Goal: Task Accomplishment & Management: Use online tool/utility

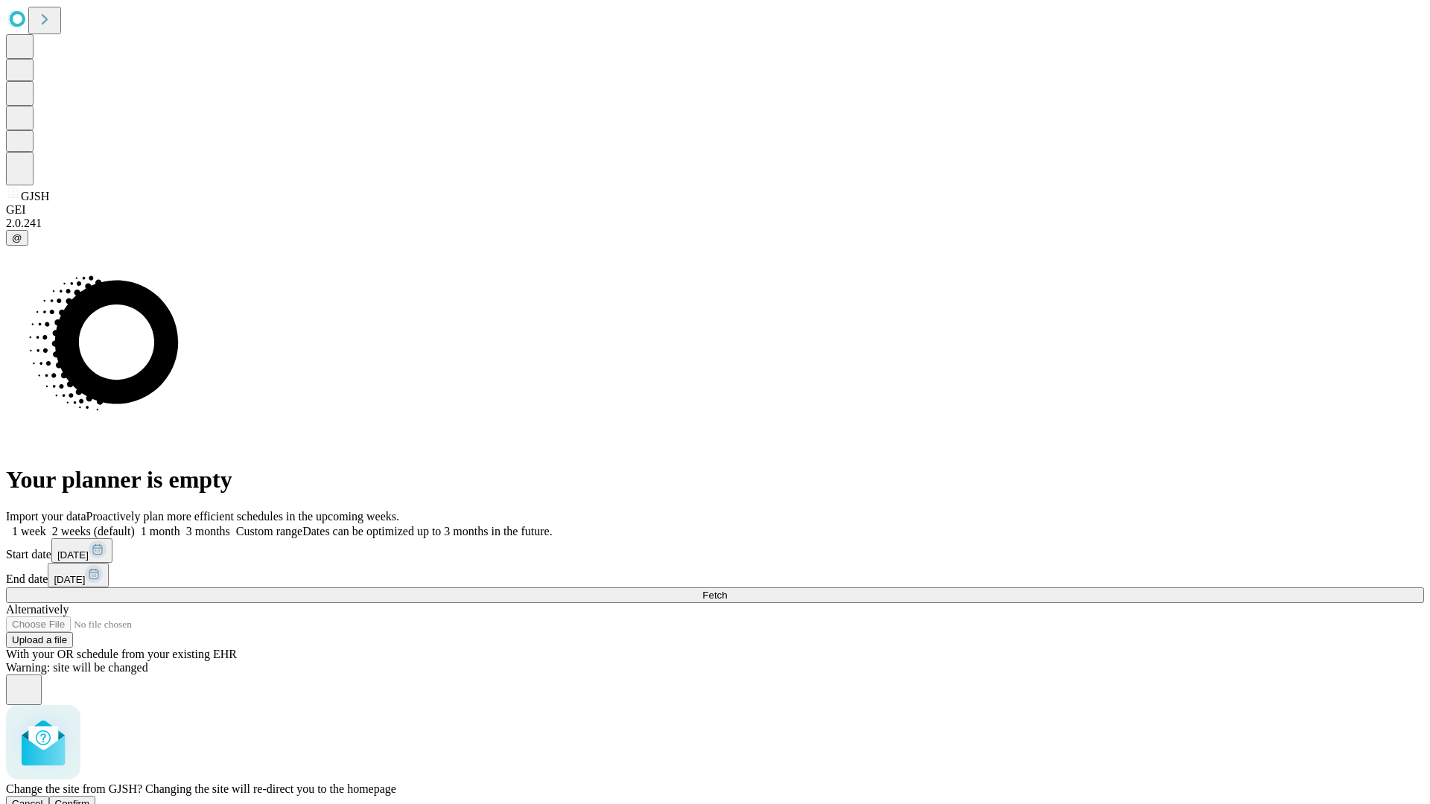
click at [90, 798] on span "Confirm" at bounding box center [72, 803] width 35 height 11
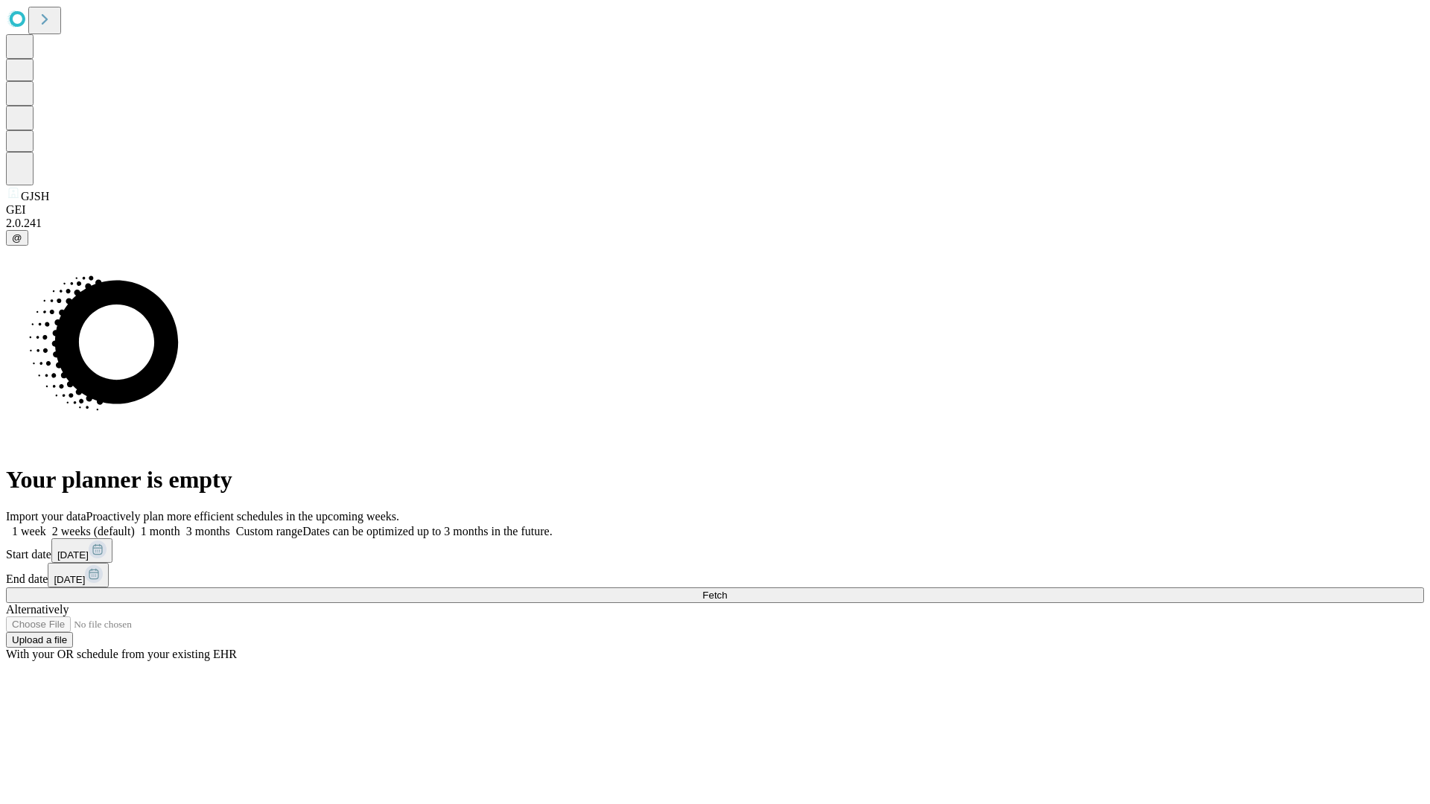
click at [135, 525] on label "2 weeks (default)" at bounding box center [90, 531] width 89 height 13
click at [727, 590] on span "Fetch" at bounding box center [714, 595] width 25 height 11
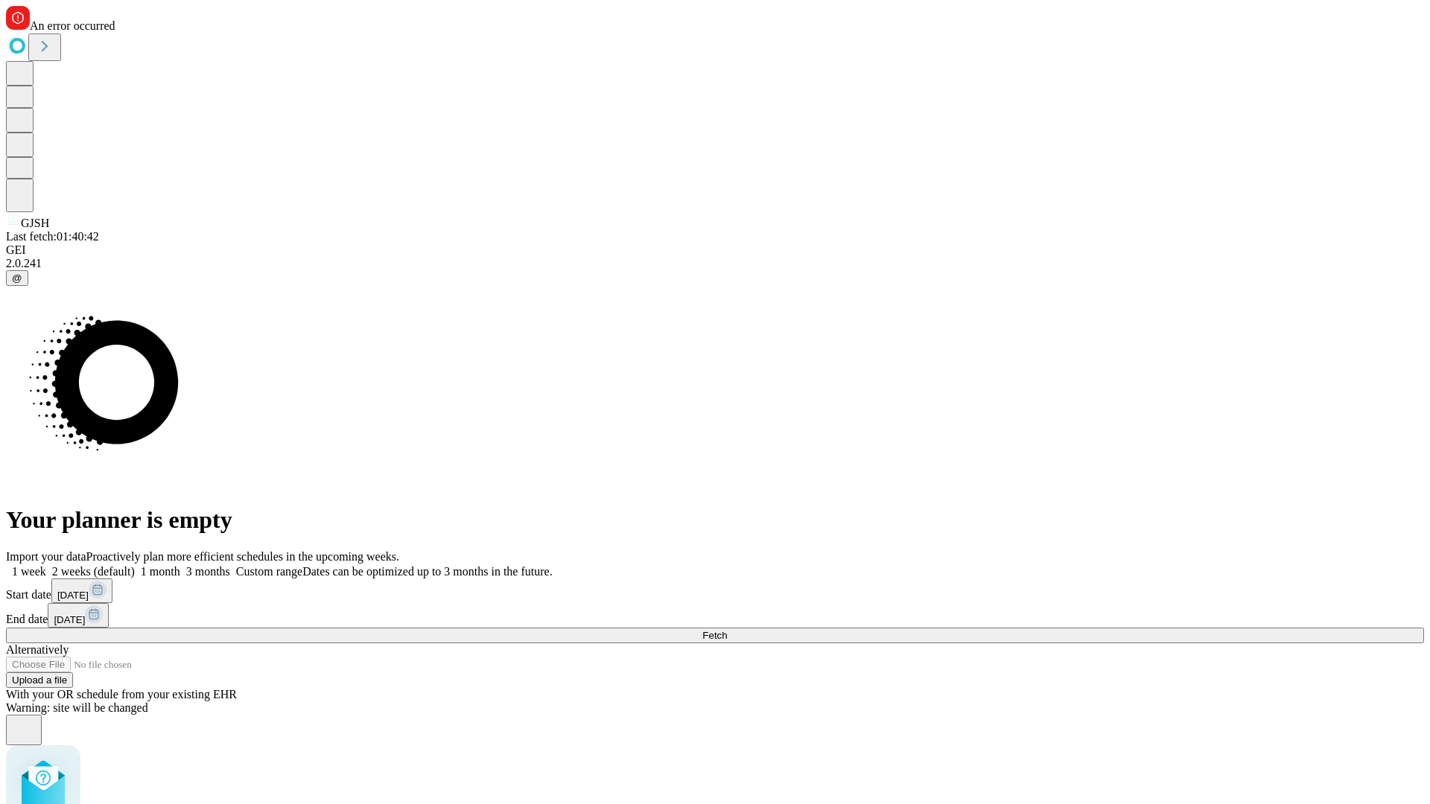
click at [135, 565] on label "2 weeks (default)" at bounding box center [90, 571] width 89 height 13
click at [727, 630] on span "Fetch" at bounding box center [714, 635] width 25 height 11
click at [135, 565] on label "2 weeks (default)" at bounding box center [90, 571] width 89 height 13
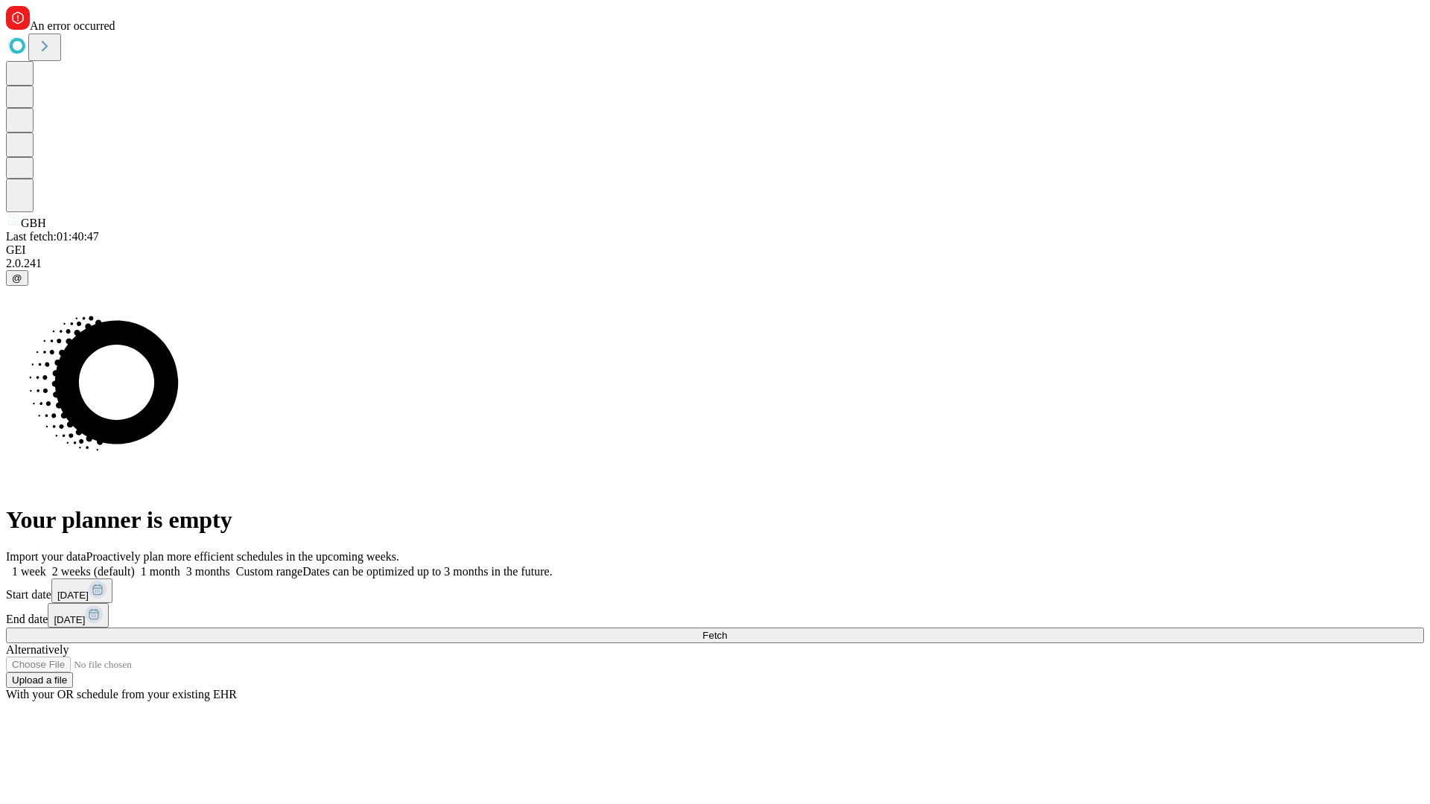
click at [727, 630] on span "Fetch" at bounding box center [714, 635] width 25 height 11
click at [135, 565] on label "2 weeks (default)" at bounding box center [90, 571] width 89 height 13
click at [727, 630] on span "Fetch" at bounding box center [714, 635] width 25 height 11
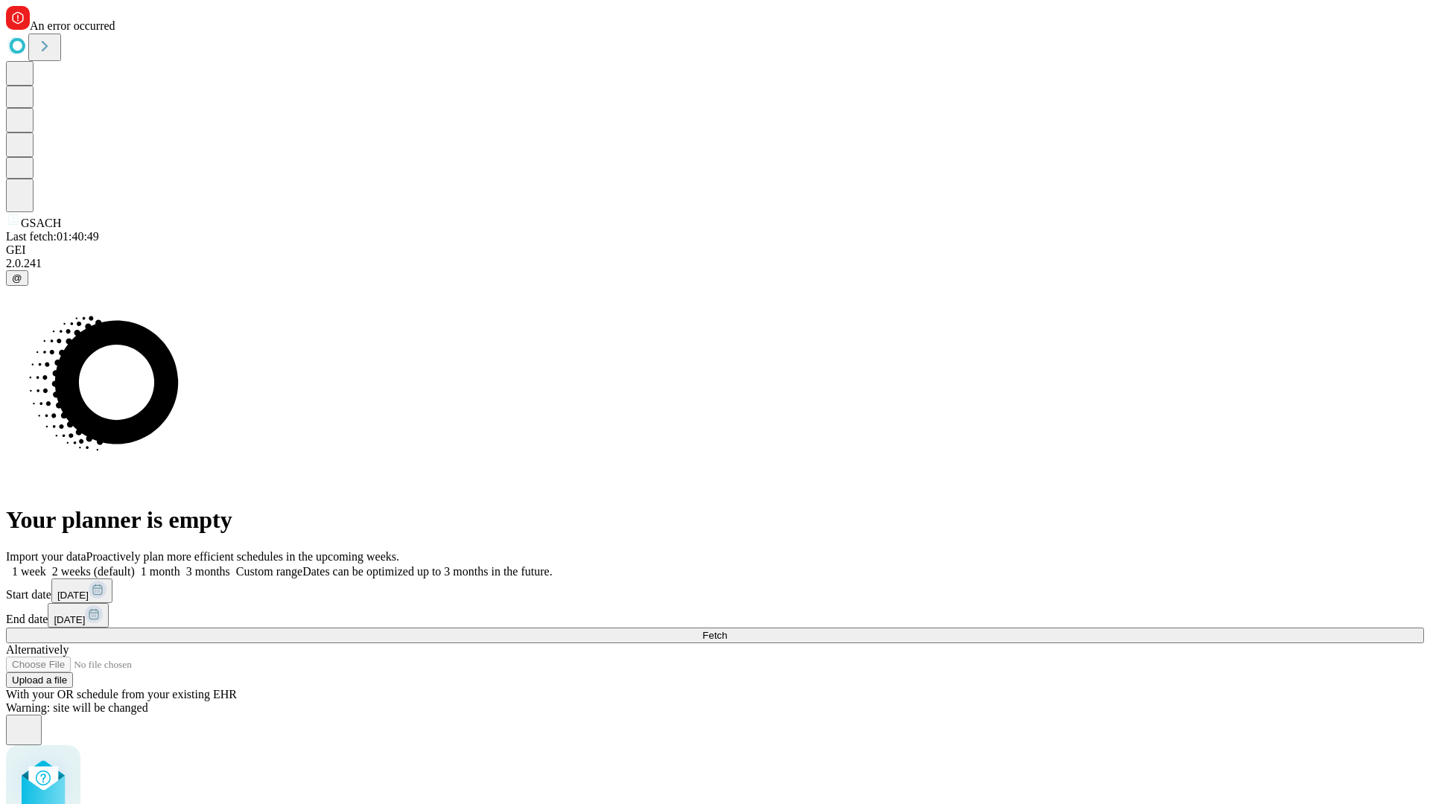
click at [135, 565] on label "2 weeks (default)" at bounding box center [90, 571] width 89 height 13
click at [727, 630] on span "Fetch" at bounding box center [714, 635] width 25 height 11
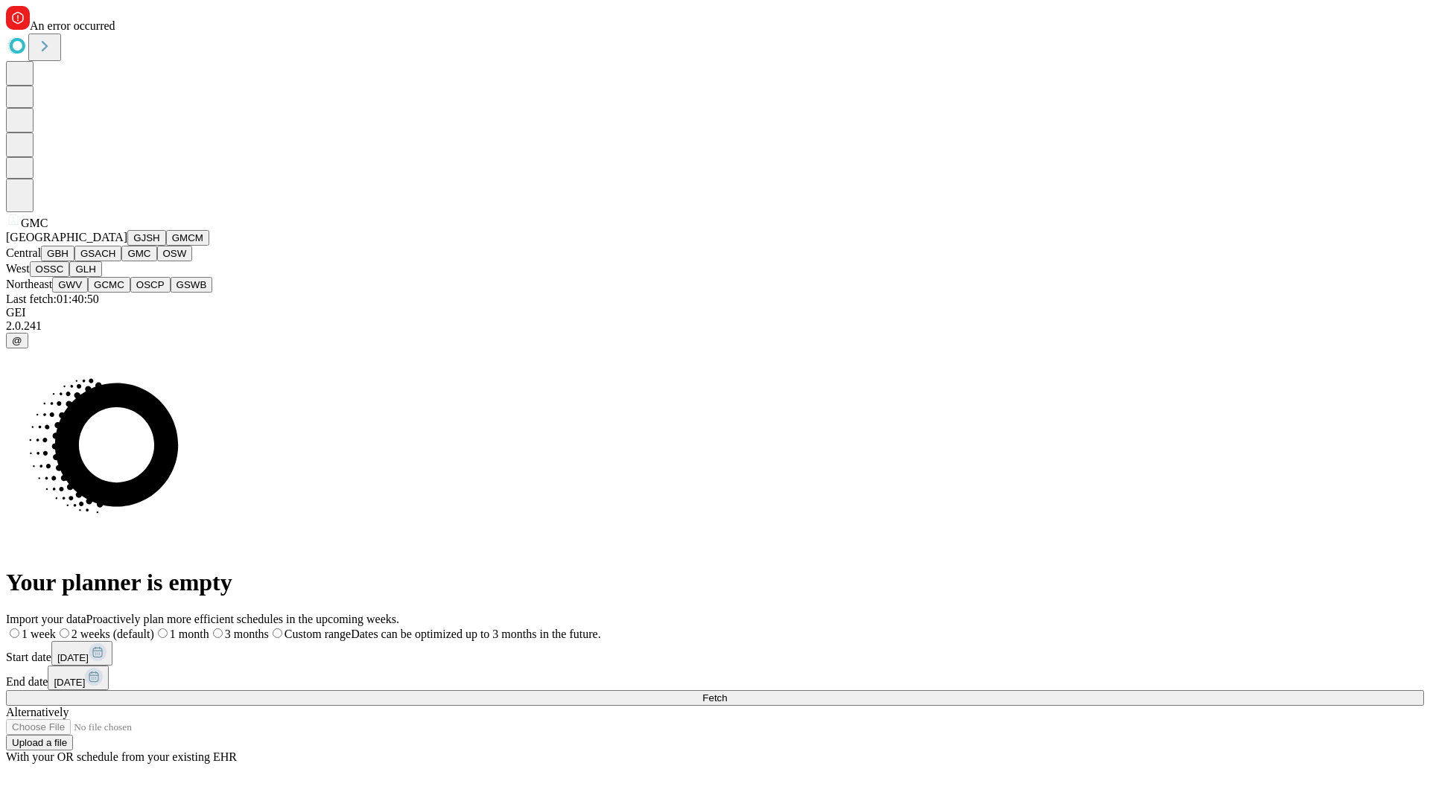
click at [157, 261] on button "OSW" at bounding box center [175, 254] width 36 height 16
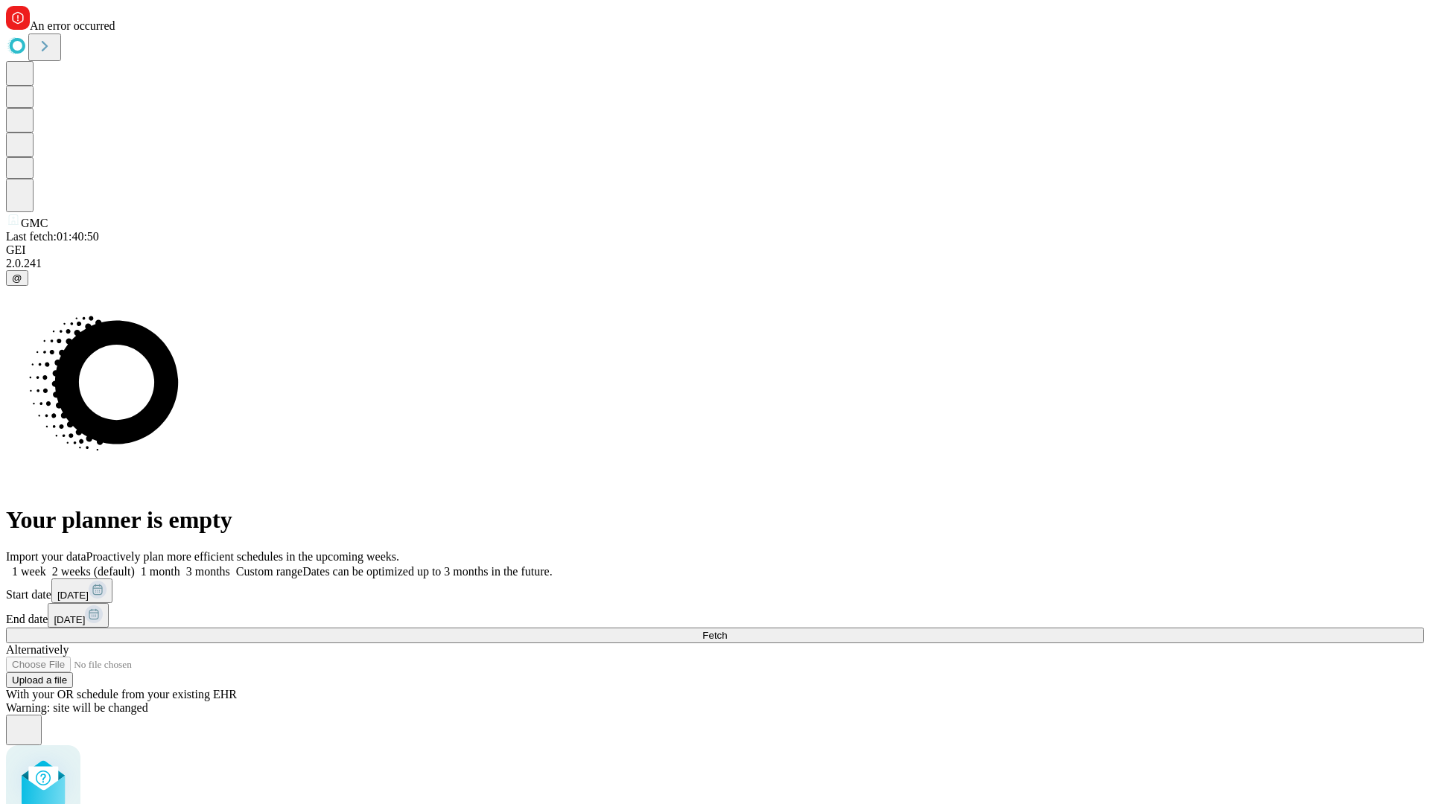
click at [135, 565] on label "2 weeks (default)" at bounding box center [90, 571] width 89 height 13
click at [727, 630] on span "Fetch" at bounding box center [714, 635] width 25 height 11
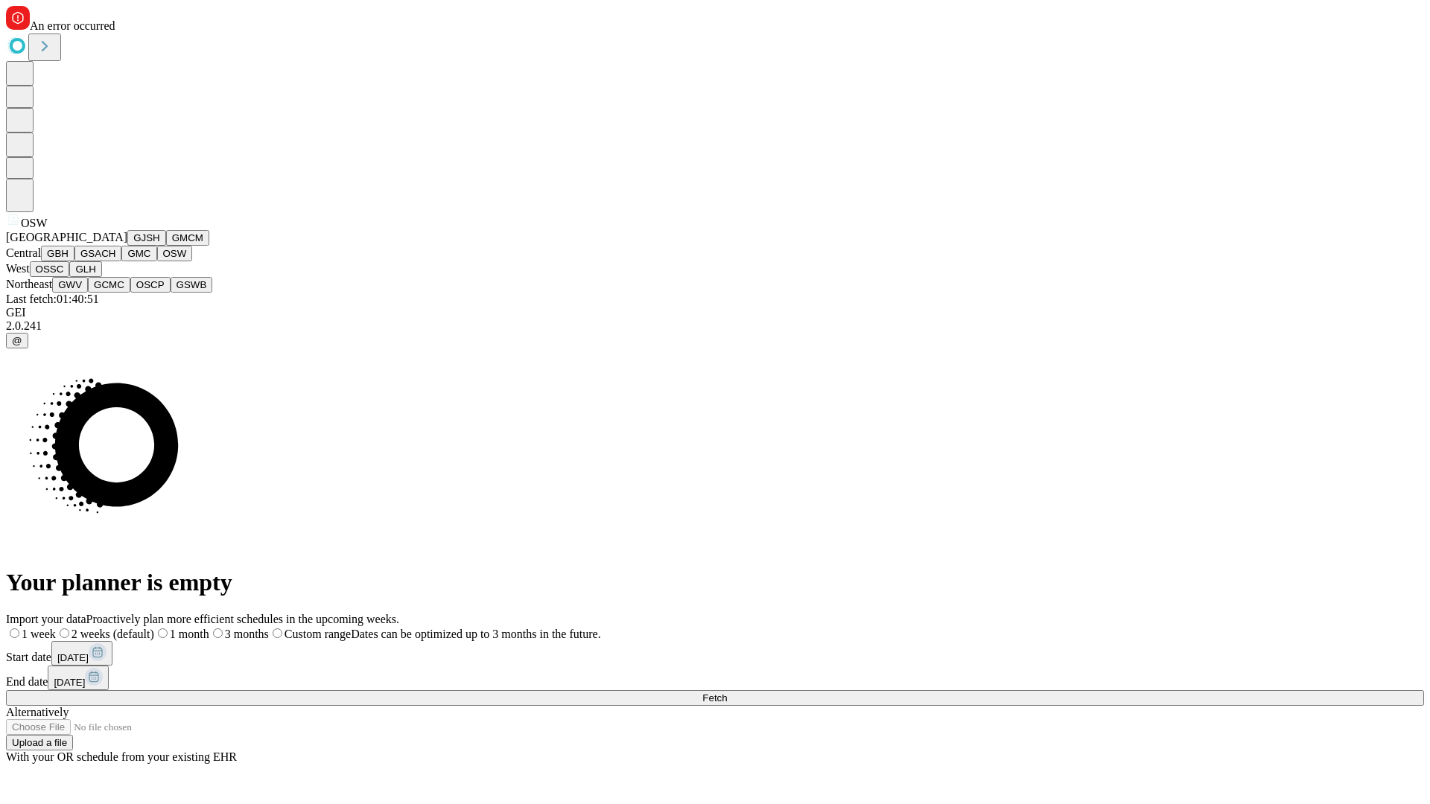
click at [70, 277] on button "OSSC" at bounding box center [50, 269] width 40 height 16
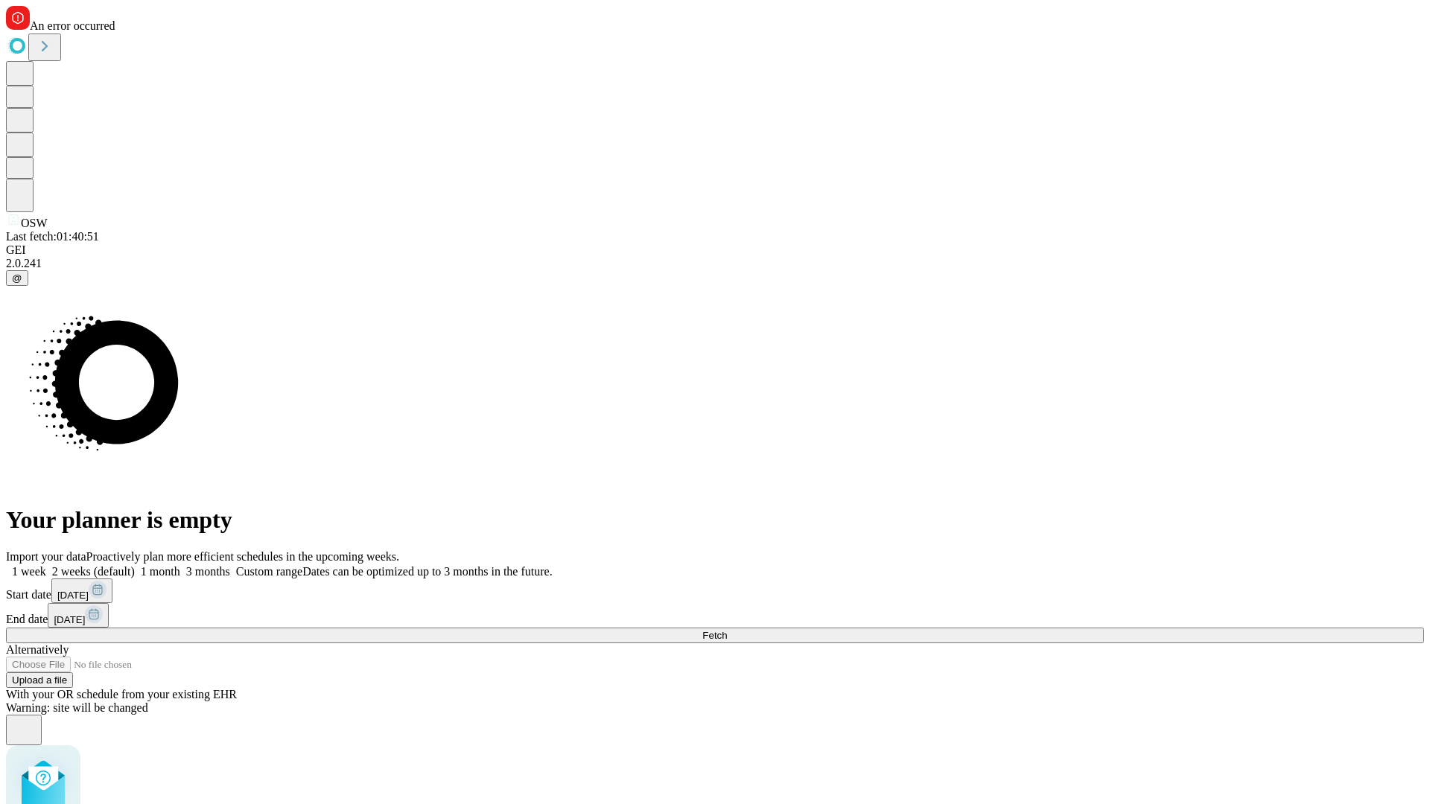
click at [135, 565] on label "2 weeks (default)" at bounding box center [90, 571] width 89 height 13
click at [727, 630] on span "Fetch" at bounding box center [714, 635] width 25 height 11
click at [135, 565] on label "2 weeks (default)" at bounding box center [90, 571] width 89 height 13
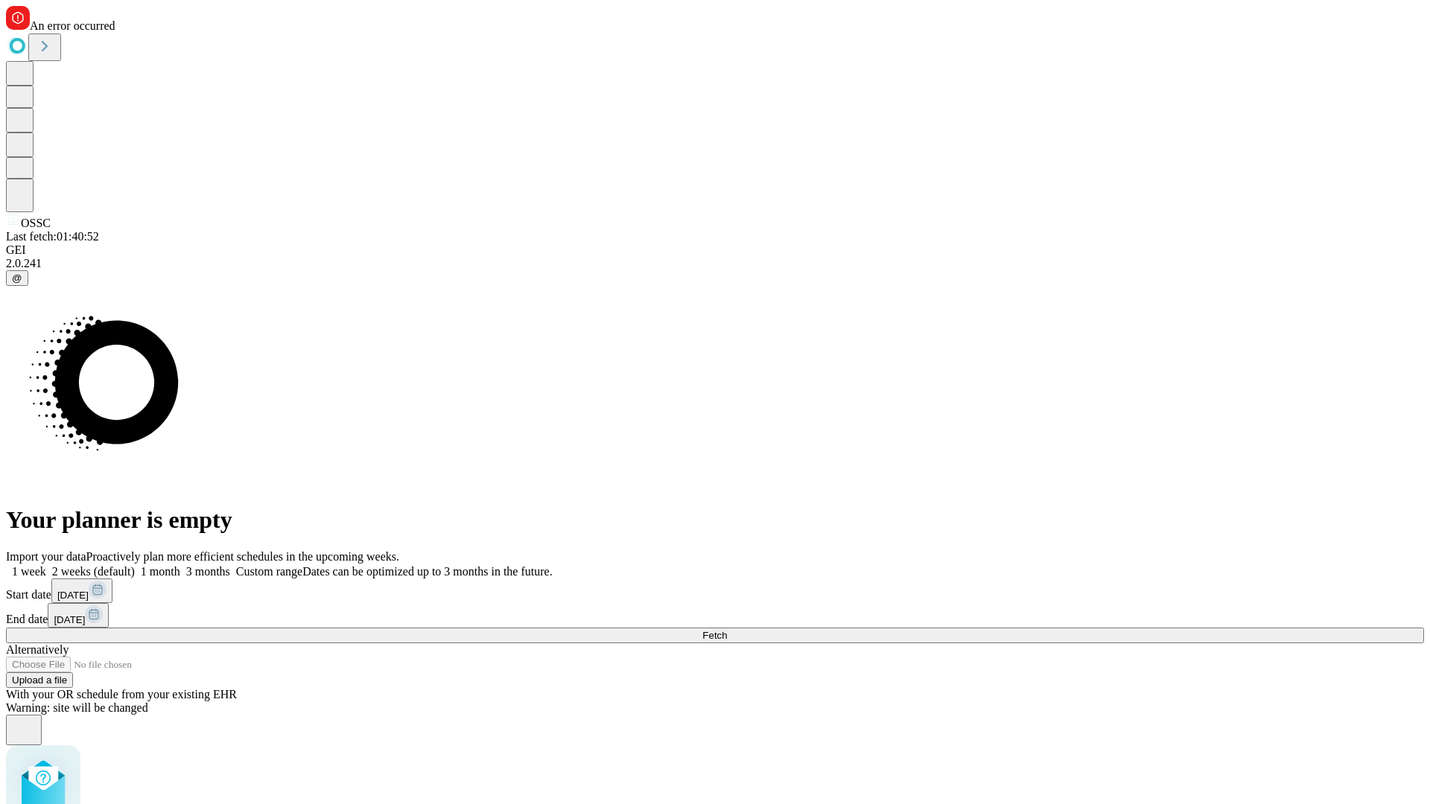
click at [727, 630] on span "Fetch" at bounding box center [714, 635] width 25 height 11
click at [135, 565] on label "2 weeks (default)" at bounding box center [90, 571] width 89 height 13
click at [727, 630] on span "Fetch" at bounding box center [714, 635] width 25 height 11
